Goal: Information Seeking & Learning: Learn about a topic

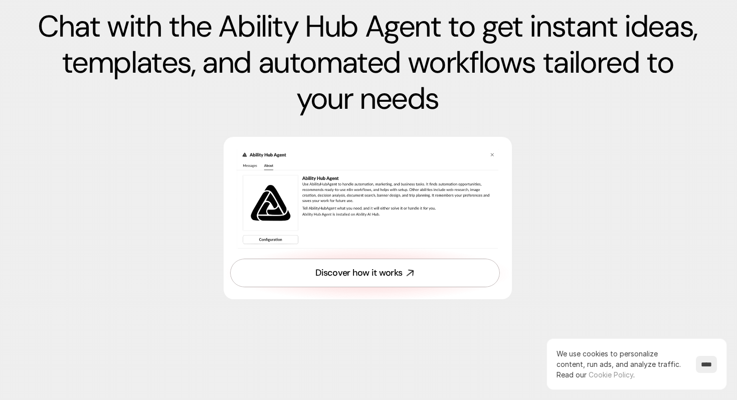
scroll to position [3850, 1]
click at [400, 276] on div "Discover how it works" at bounding box center [359, 272] width 87 height 13
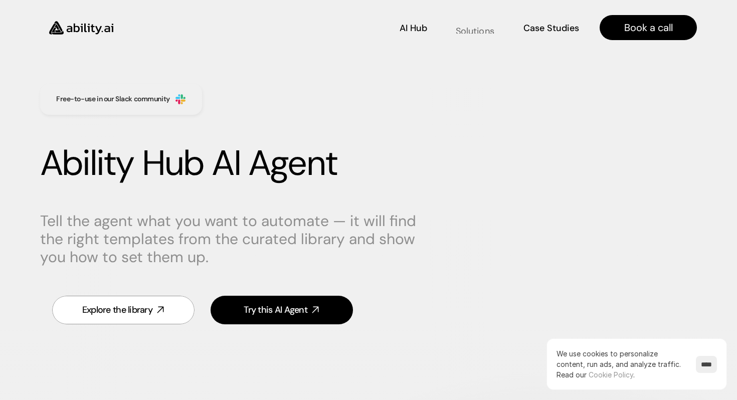
click at [479, 33] on link "Solutions Solutions" at bounding box center [475, 28] width 41 height 18
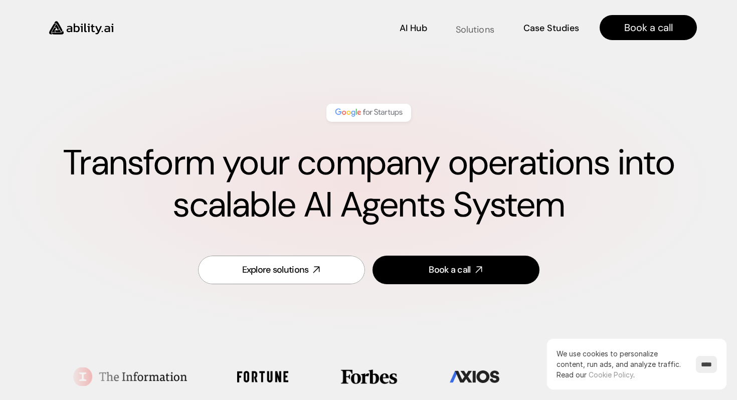
click at [463, 24] on p "Solutions" at bounding box center [475, 30] width 39 height 13
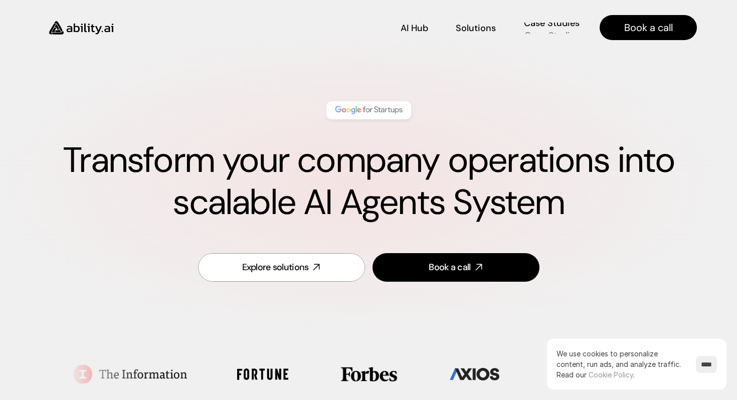
scroll to position [1, 0]
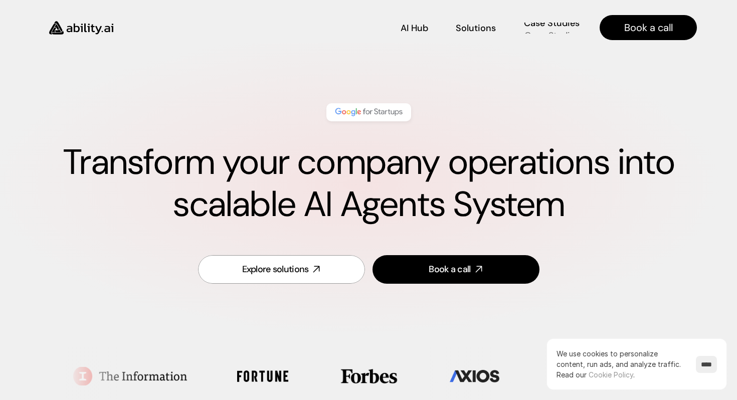
click at [541, 31] on p "Case Studies" at bounding box center [551, 35] width 55 height 13
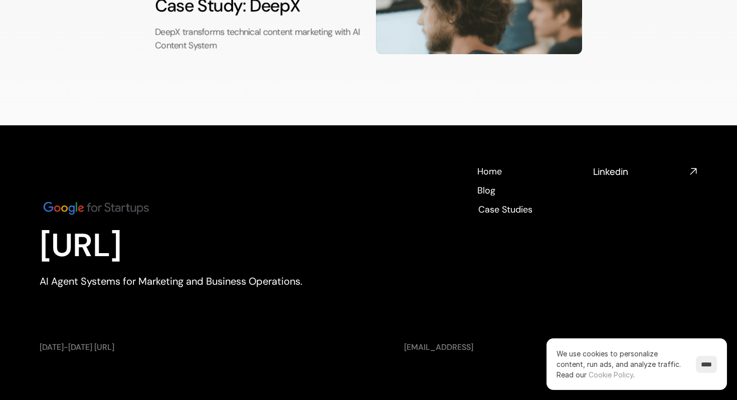
scroll to position [448, 0]
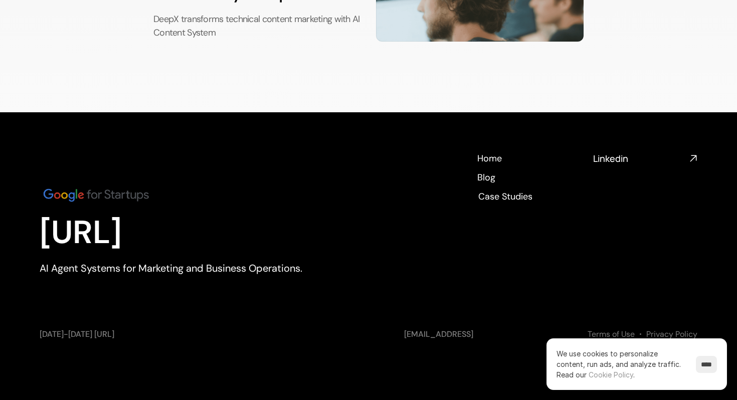
click at [87, 236] on p "[URL]" at bounding box center [178, 233] width 276 height 39
click at [111, 238] on p "[URL]" at bounding box center [178, 233] width 276 height 39
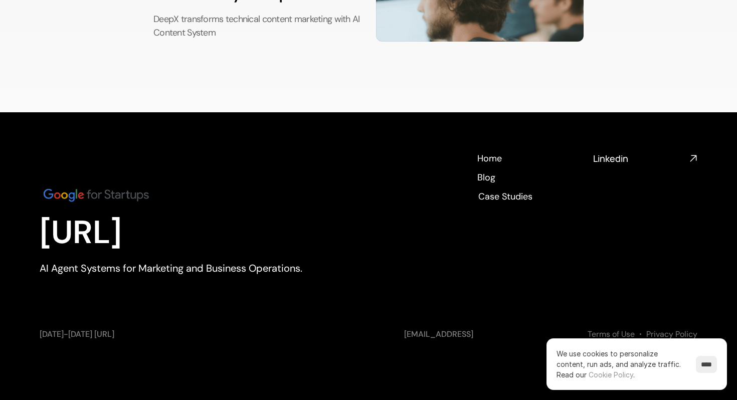
click at [111, 238] on p "[URL]" at bounding box center [178, 233] width 276 height 39
click at [135, 238] on p "[URL]" at bounding box center [178, 233] width 276 height 39
click at [165, 238] on p "[URL]" at bounding box center [178, 233] width 276 height 39
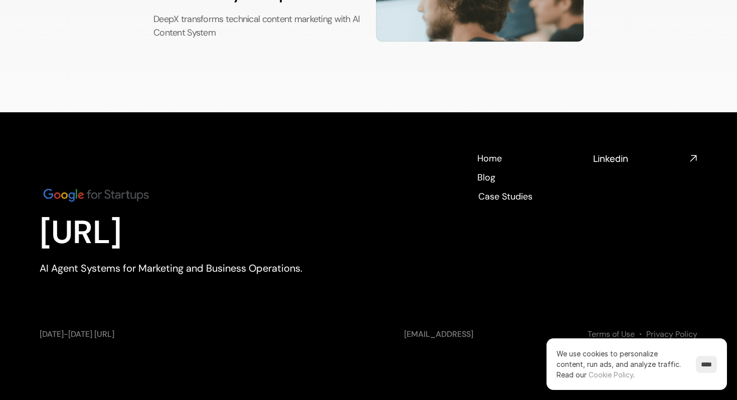
click at [165, 238] on p "[URL]" at bounding box center [178, 233] width 276 height 39
click at [191, 237] on p "[URL]" at bounding box center [178, 233] width 276 height 39
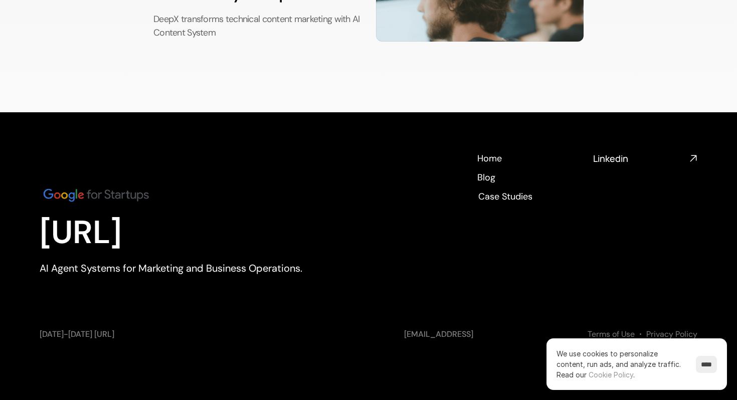
click at [133, 239] on p "[URL]" at bounding box center [178, 233] width 276 height 39
click at [81, 203] on img at bounding box center [96, 195] width 113 height 19
click at [69, 195] on img at bounding box center [96, 195] width 113 height 19
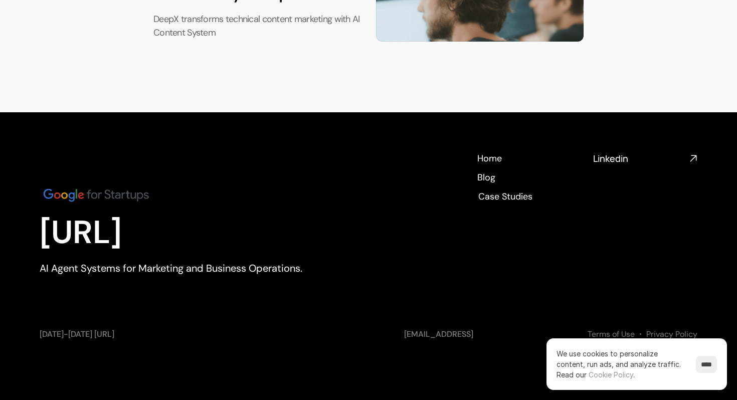
click at [140, 233] on p "[URL]" at bounding box center [178, 233] width 276 height 39
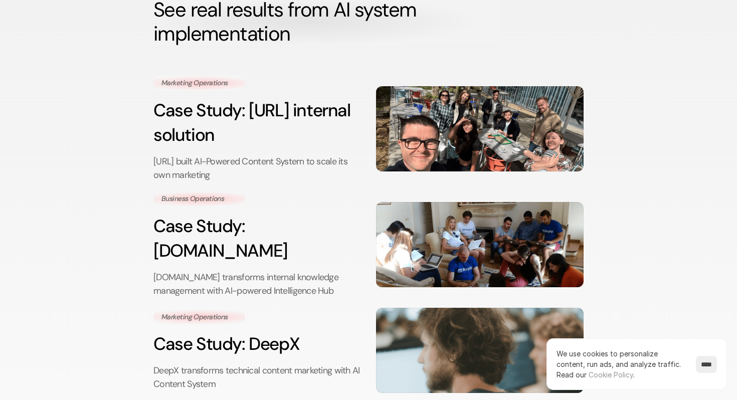
scroll to position [0, 0]
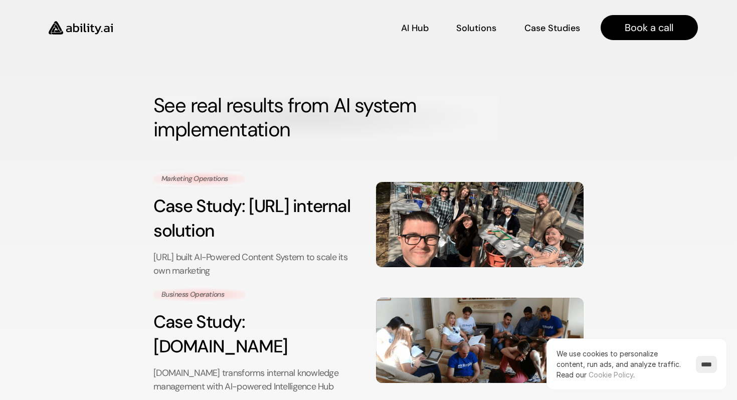
click at [87, 24] on img at bounding box center [81, 28] width 82 height 32
